Goal: Check status: Check status

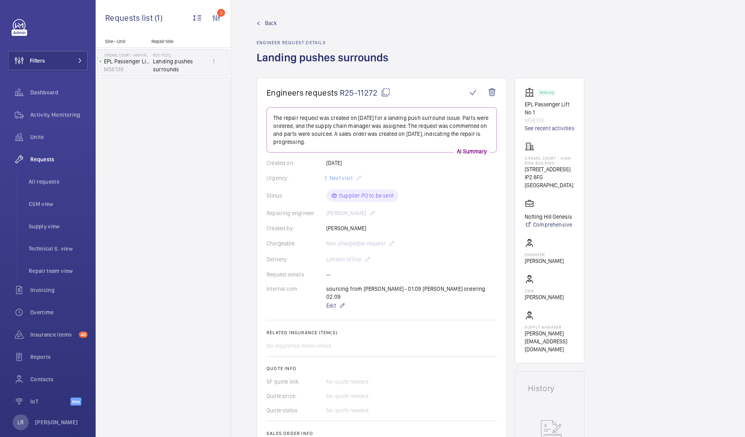
click at [272, 26] on span "Back" at bounding box center [271, 23] width 12 height 8
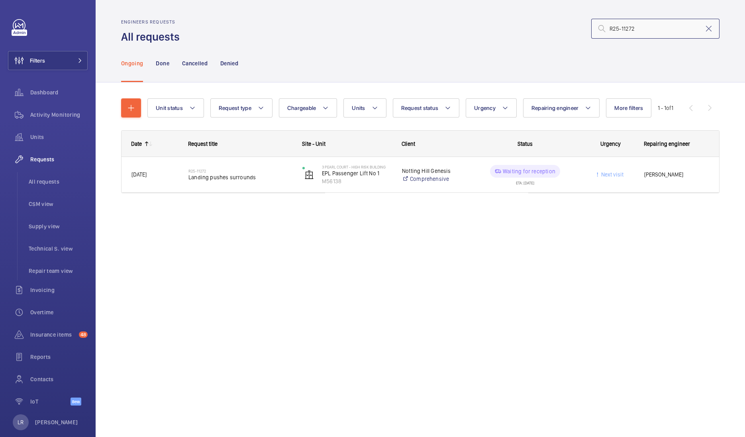
click at [653, 28] on input "R25-11272" at bounding box center [655, 29] width 128 height 20
click at [709, 29] on mat-icon at bounding box center [709, 29] width 10 height 10
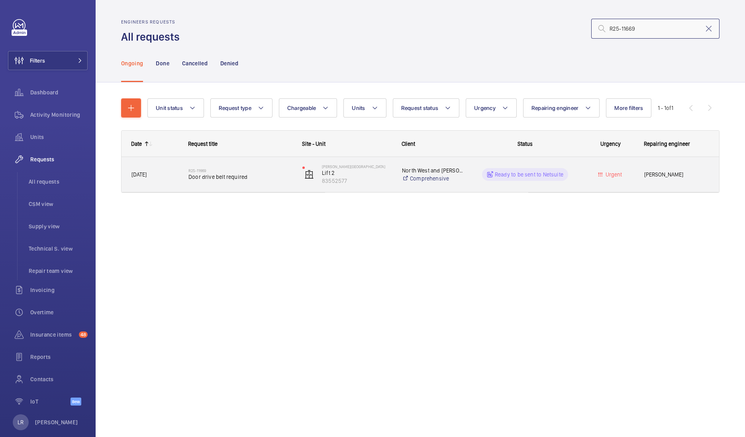
type input "R25-11669"
click at [221, 186] on div "R25-11669 Door drive belt required" at bounding box center [235, 175] width 113 height 36
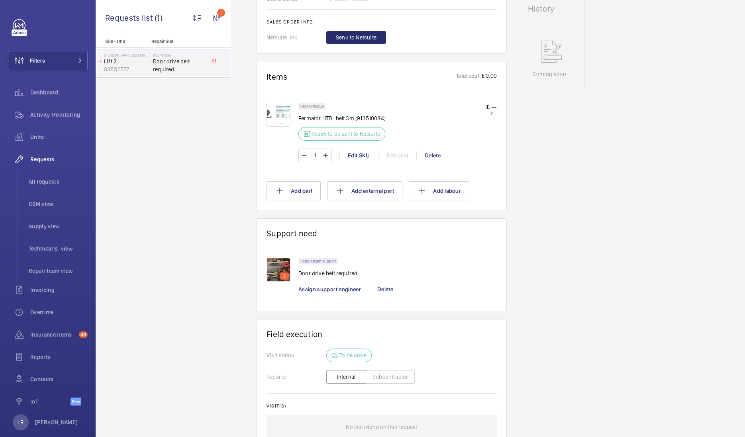
scroll to position [394, 0]
click at [282, 274] on p "2" at bounding box center [285, 277] width 6 height 7
click at [279, 267] on img at bounding box center [279, 271] width 24 height 24
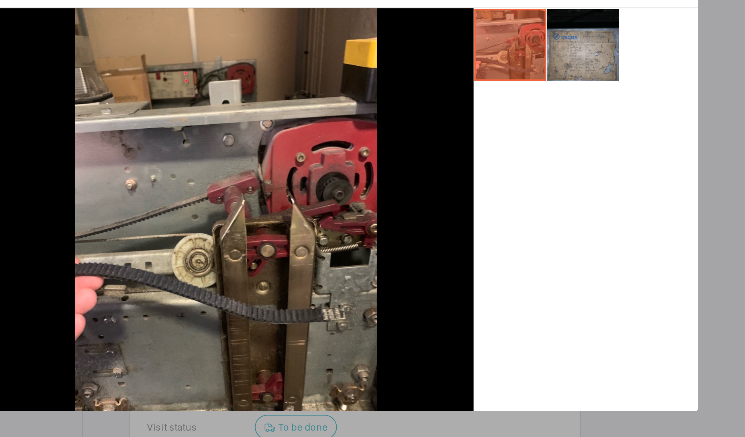
click at [517, 151] on li at bounding box center [508, 145] width 40 height 40
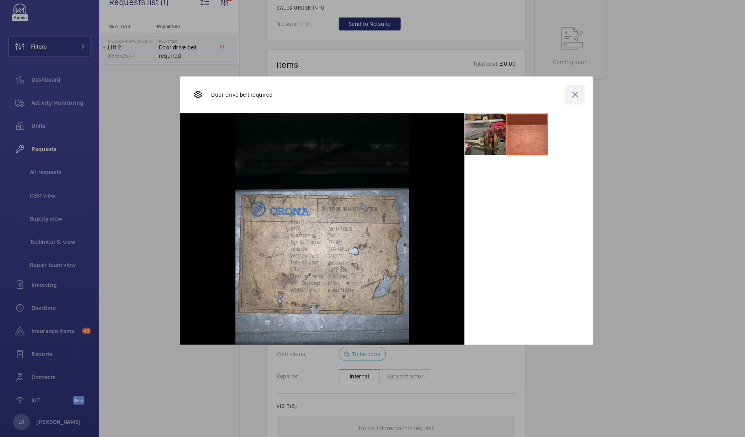
click at [548, 109] on wm-front-icon-button at bounding box center [554, 106] width 19 height 19
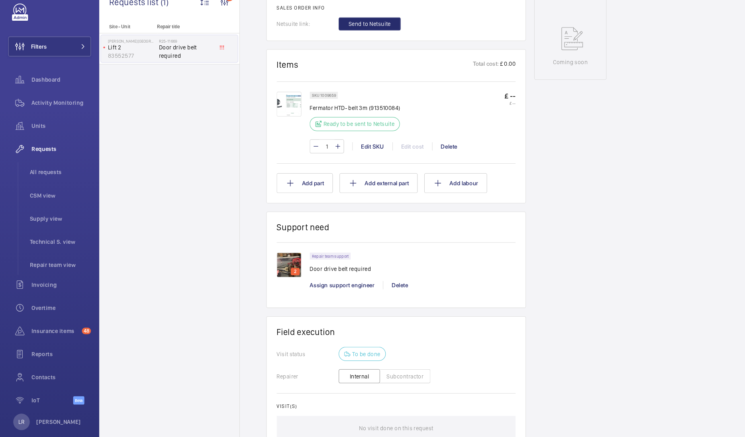
click at [279, 271] on img at bounding box center [279, 271] width 24 height 24
